Goal: Task Accomplishment & Management: Manage account settings

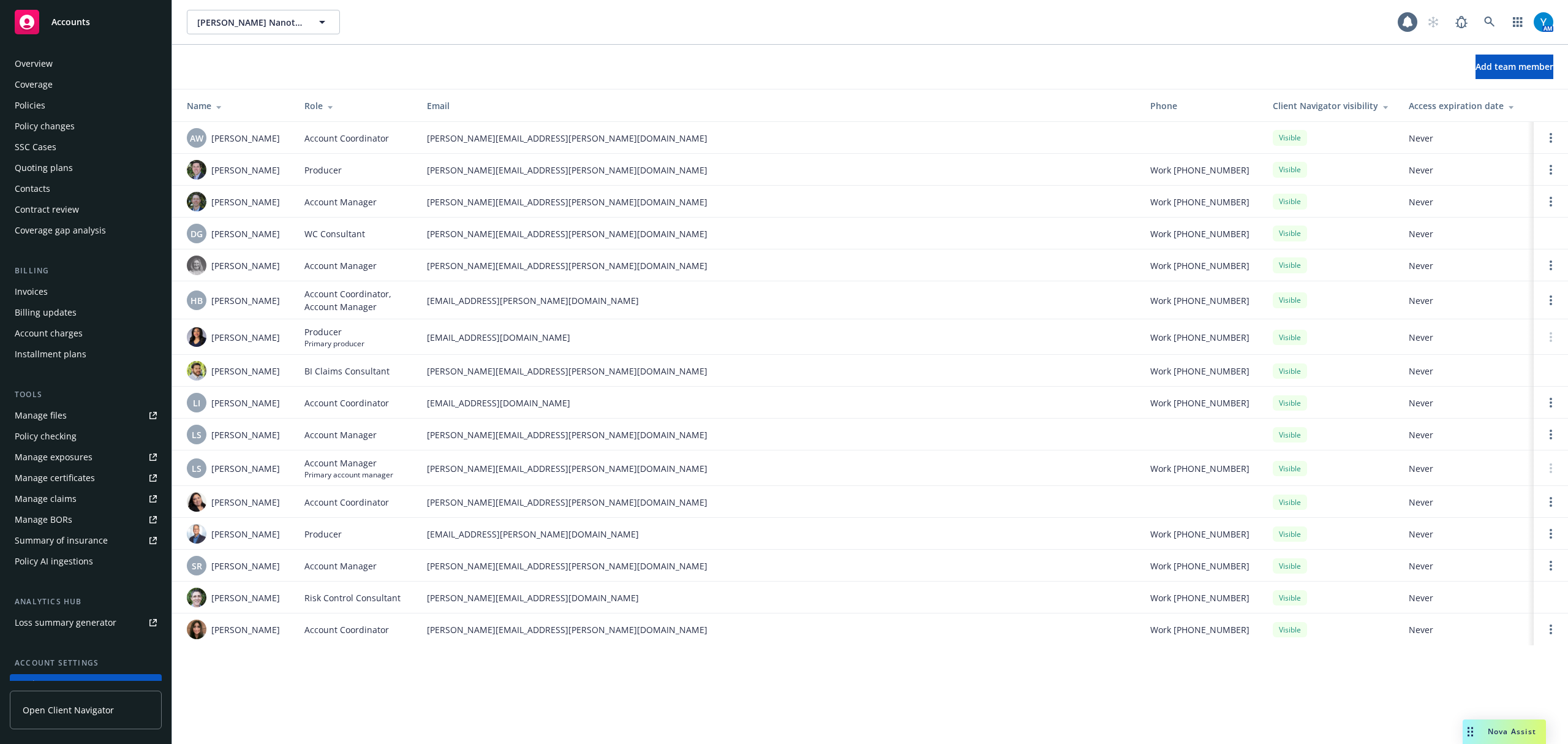
scroll to position [96, 0]
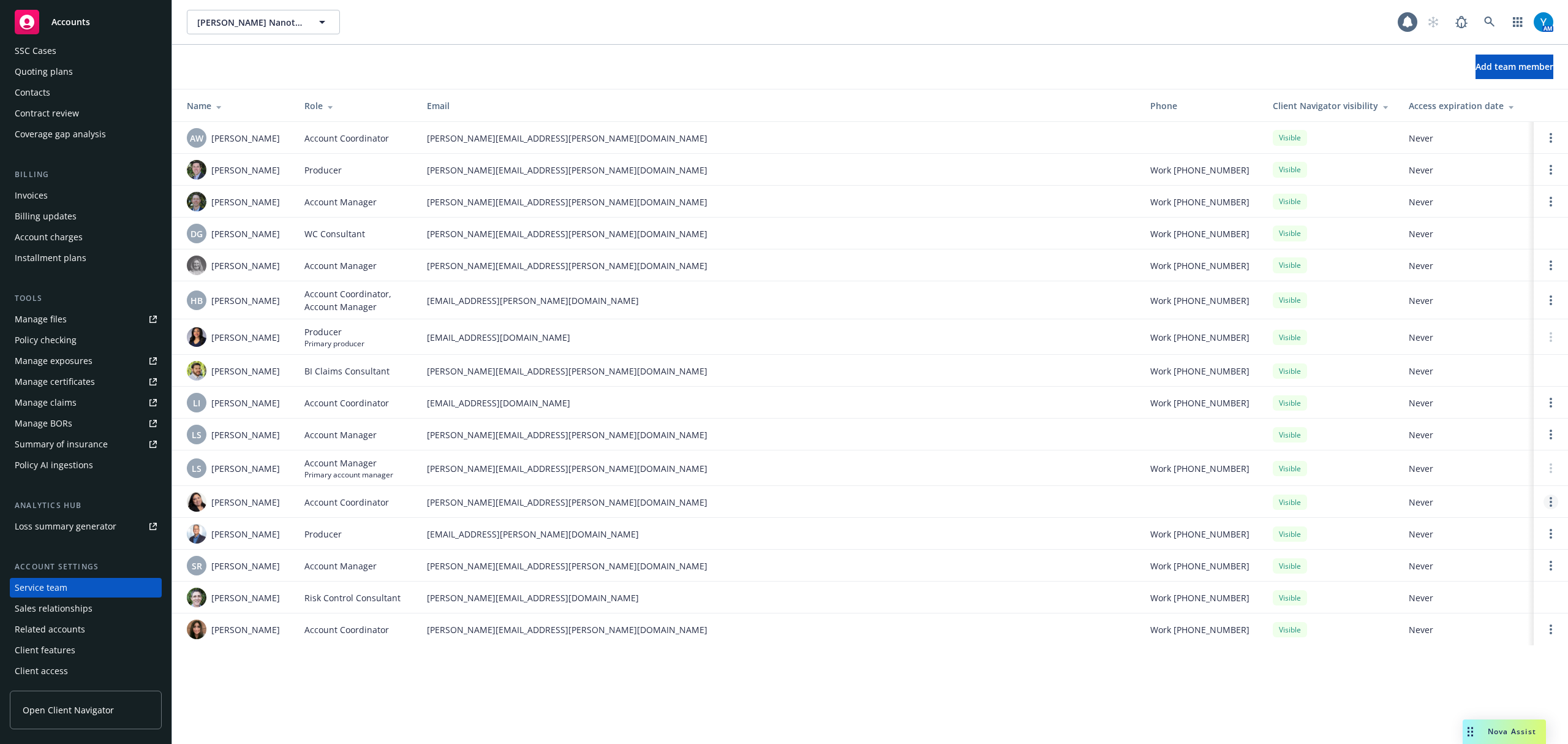
click at [1551, 501] on circle "Open options" at bounding box center [1550, 501] width 2 height 2
click at [1471, 464] on span "Remove account coordinator" at bounding box center [1468, 468] width 147 height 12
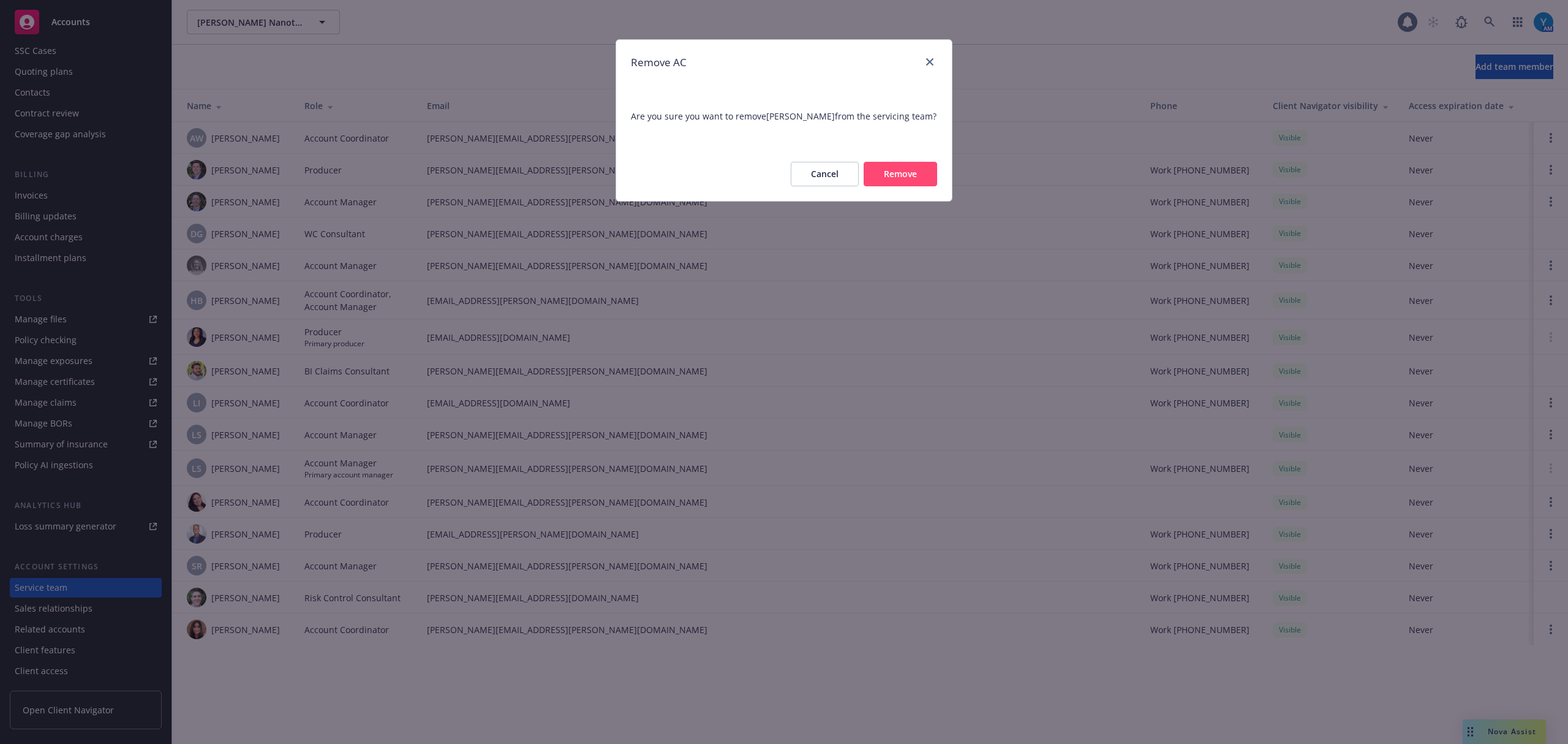
click at [896, 164] on button "Remove" at bounding box center [900, 173] width 74 height 25
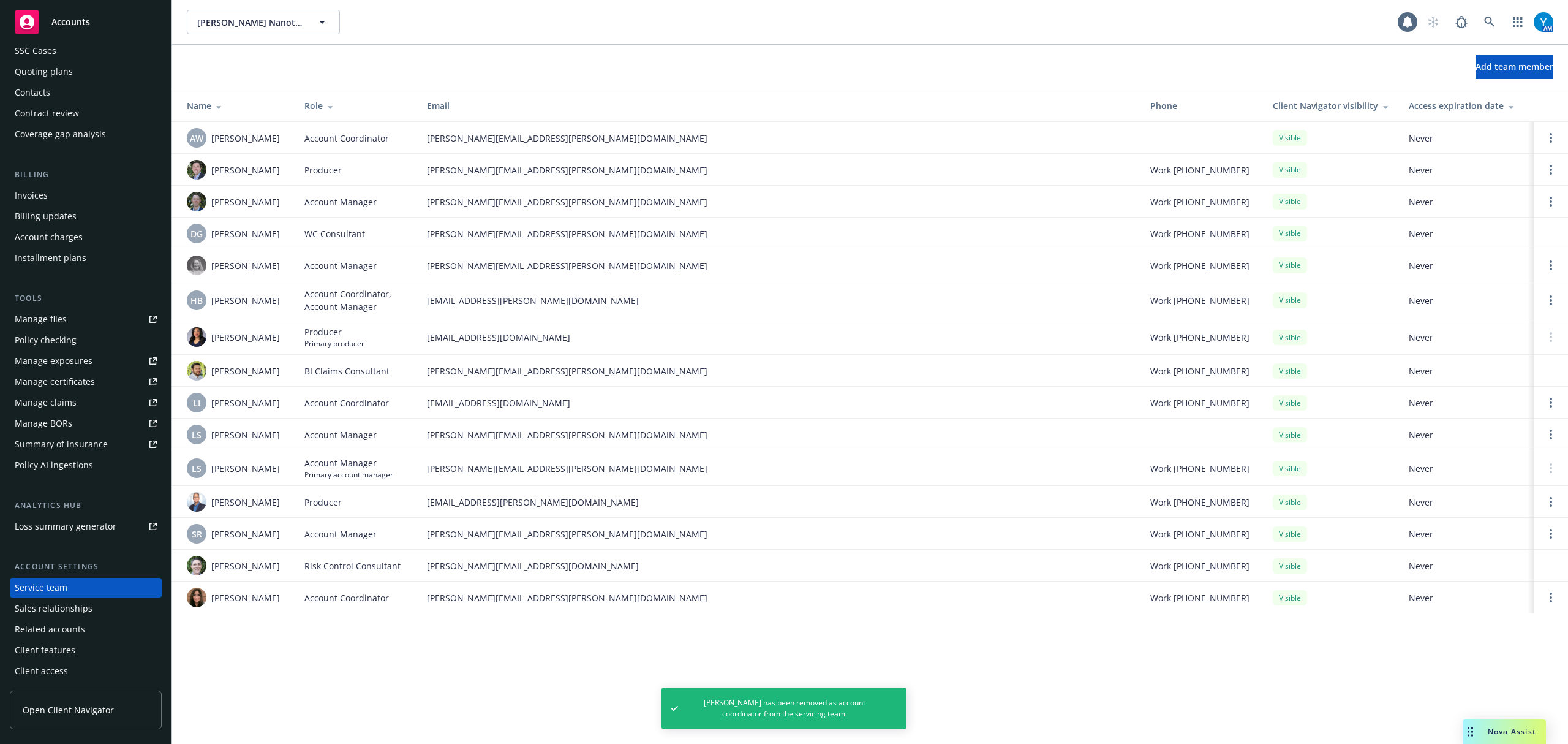
scroll to position [0, 0]
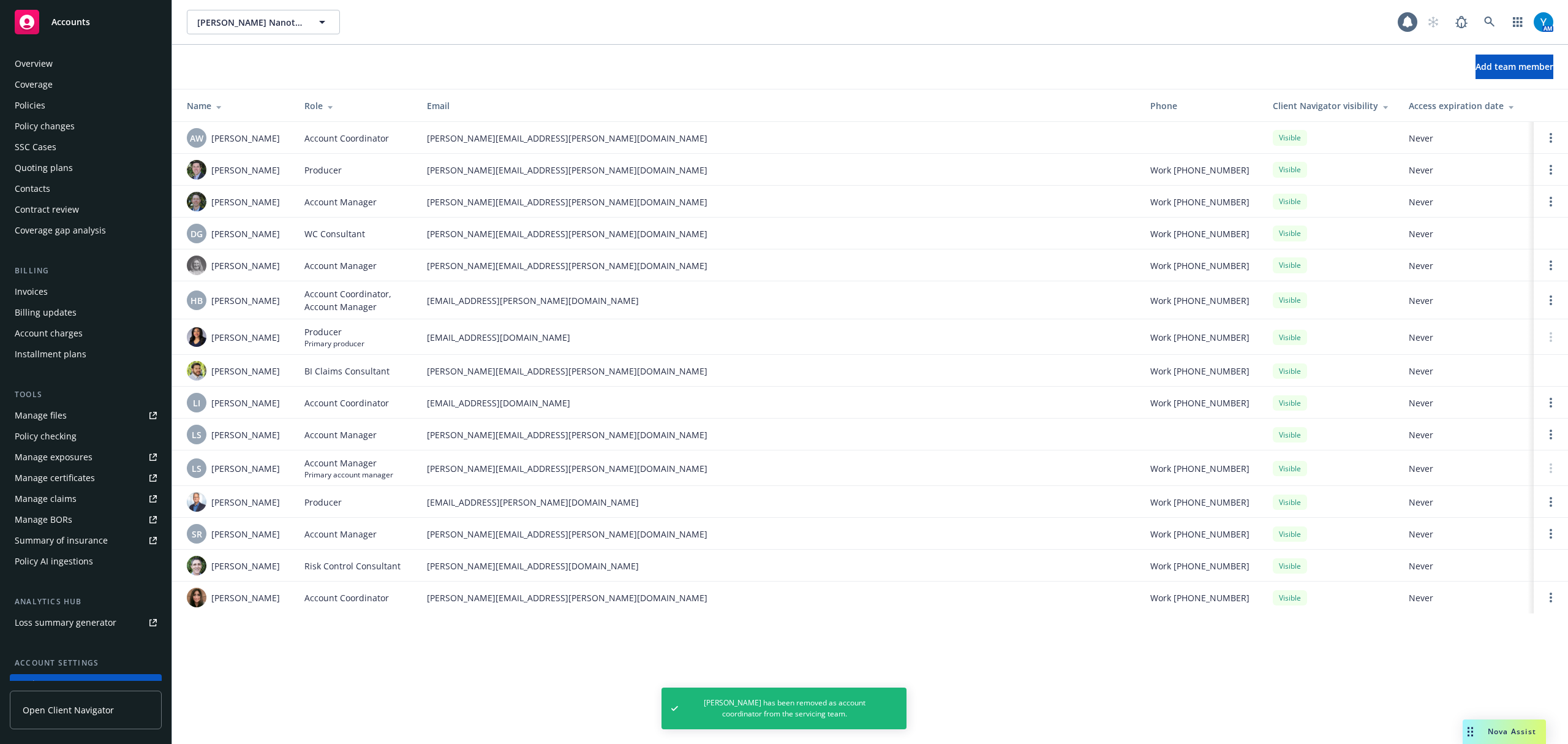
click at [50, 108] on div "Policies" at bounding box center [86, 105] width 142 height 19
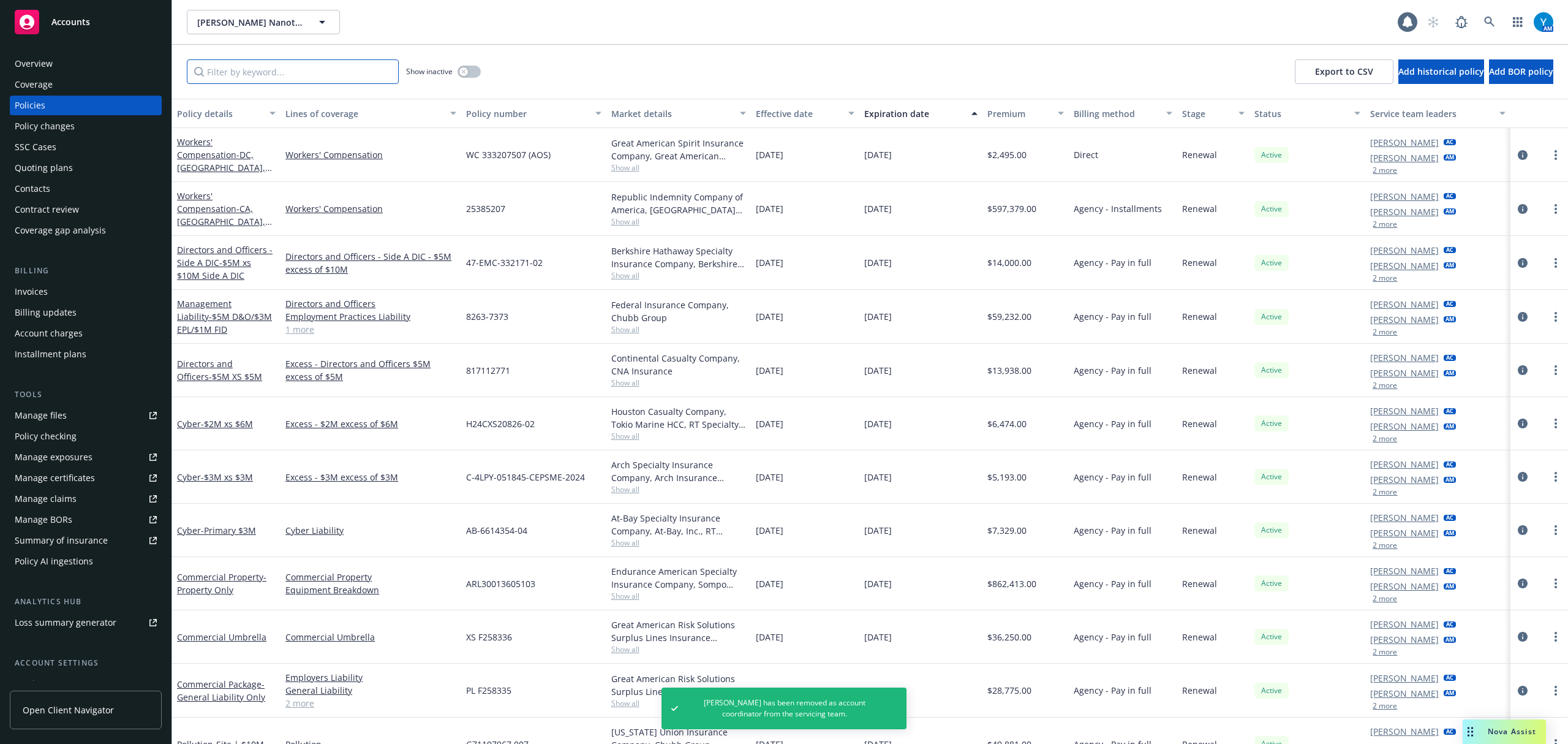
click at [273, 66] on input "Filter by keyword..." at bounding box center [292, 71] width 212 height 25
type input "m"
